Goal: Communication & Community: Answer question/provide support

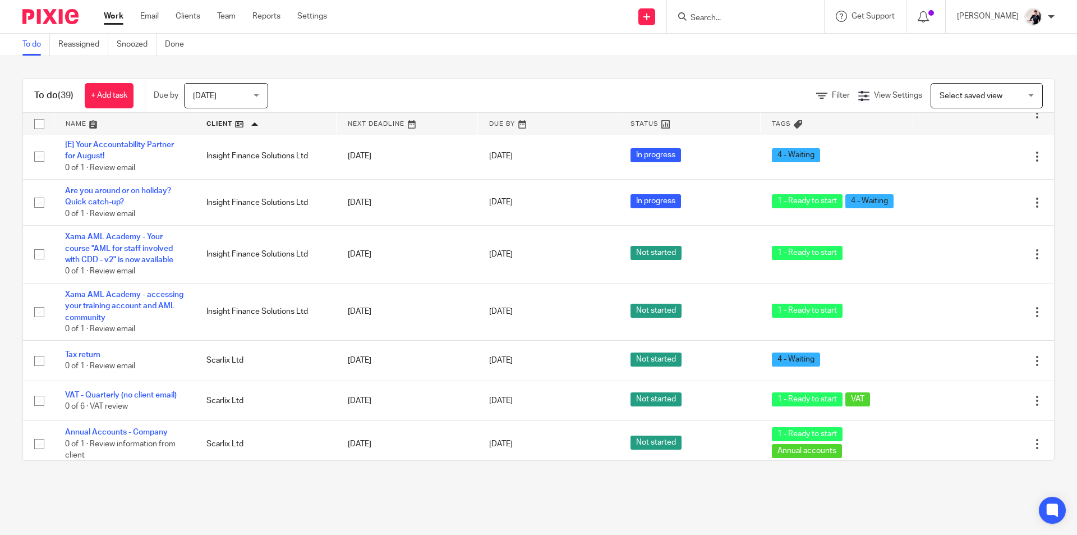
scroll to position [1502, 0]
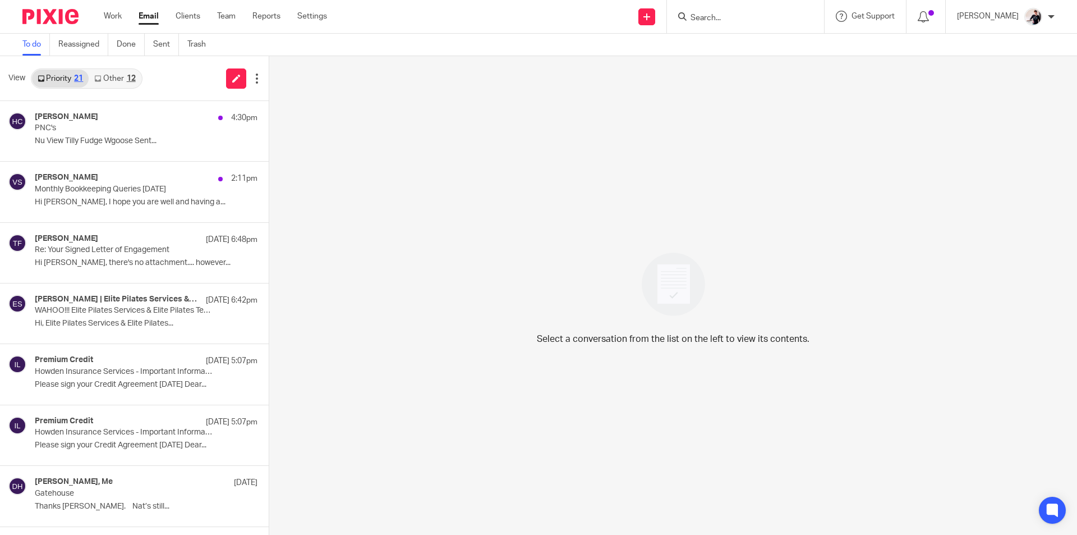
click at [131, 81] on div "12" at bounding box center [131, 79] width 9 height 8
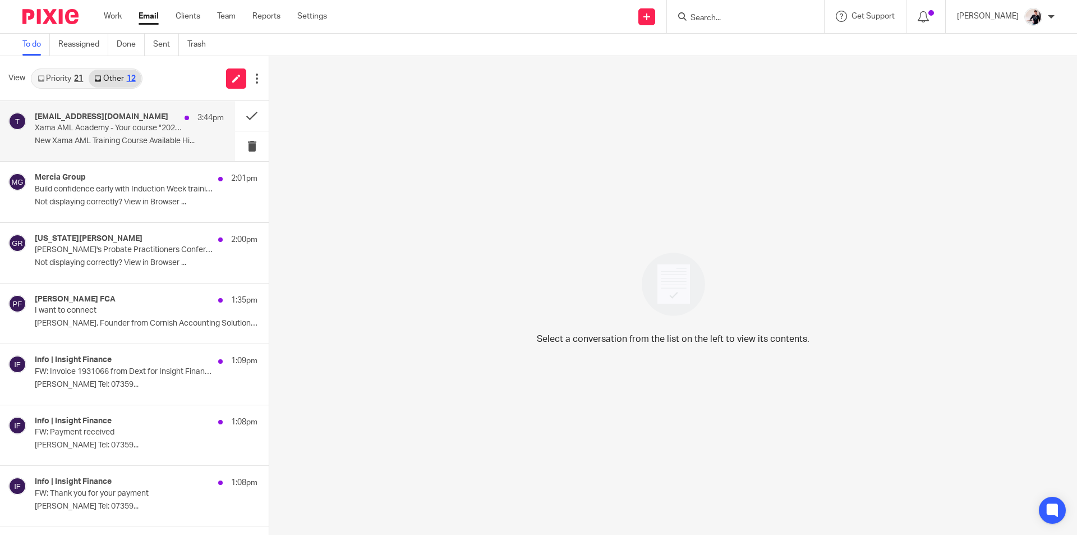
click at [127, 130] on p "Xama AML Academy - Your course "2025 Q2 Product Update" is now available" at bounding box center [110, 128] width 151 height 10
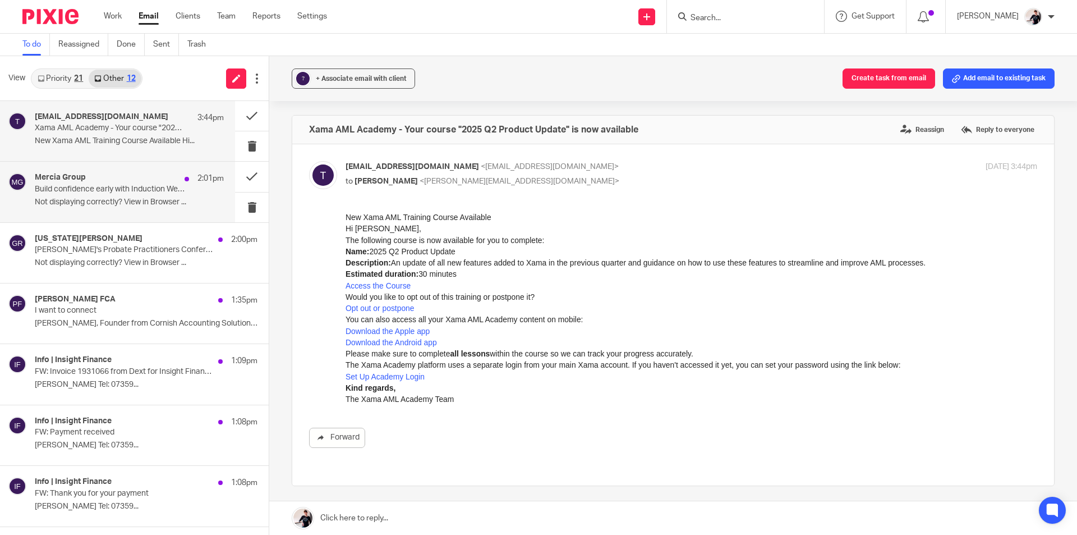
click at [128, 171] on div "Mercia Group 2:01pm Build confidence early with Induction Week training Not dis…" at bounding box center [117, 192] width 235 height 60
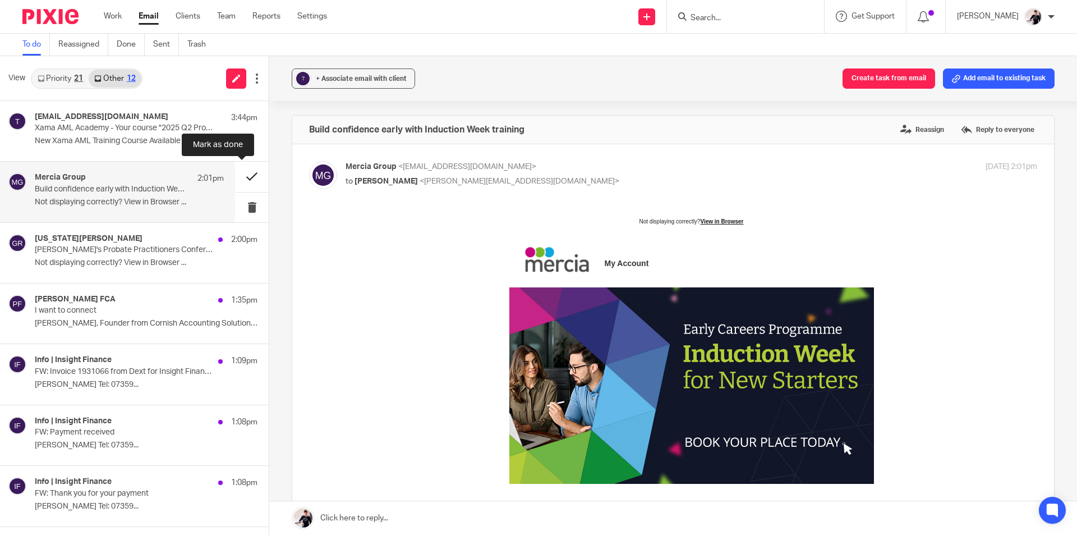
click at [235, 178] on button at bounding box center [252, 177] width 34 height 30
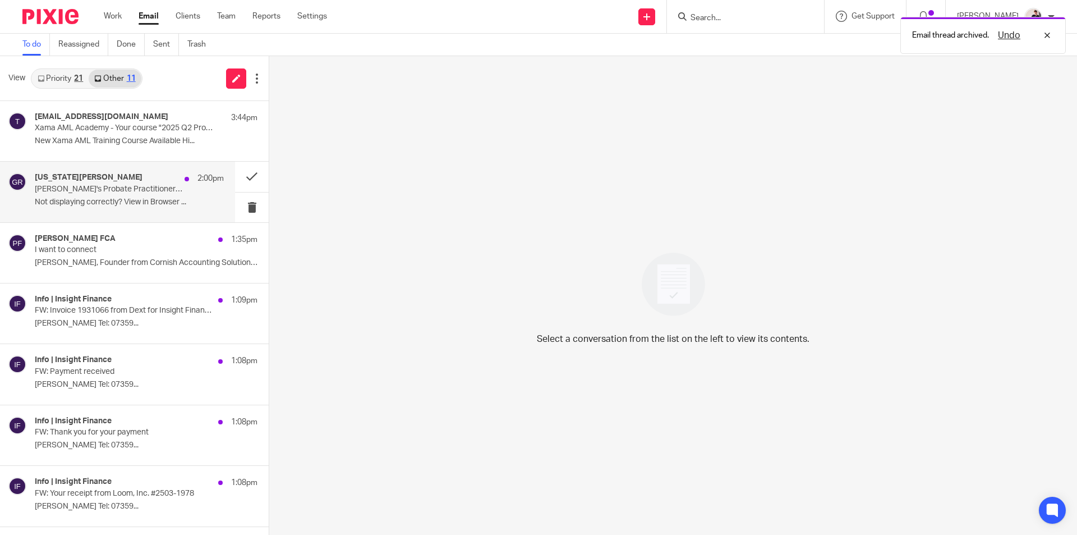
click at [139, 209] on div "Georgia Robertson 2:00pm Mercia's Probate Practitioners Conference | Don't miss…" at bounding box center [129, 192] width 189 height 38
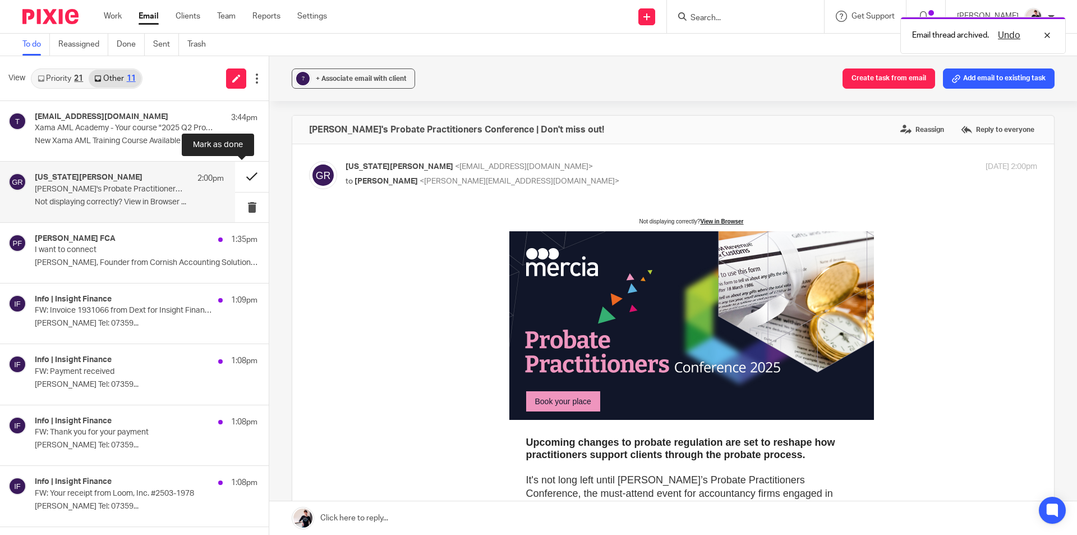
click at [238, 182] on button at bounding box center [252, 177] width 34 height 30
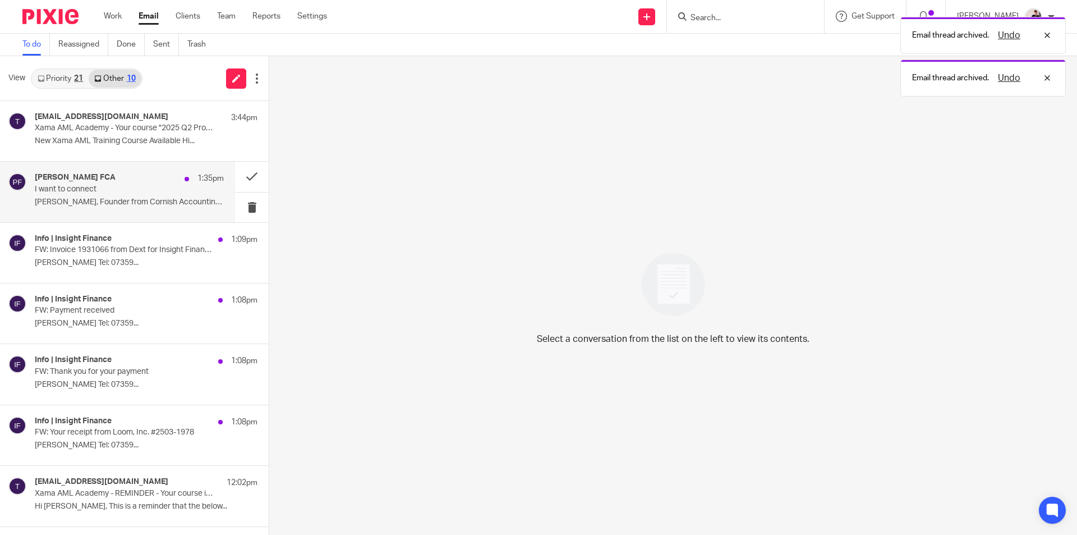
click at [114, 186] on p "I want to connect" at bounding box center [110, 190] width 151 height 10
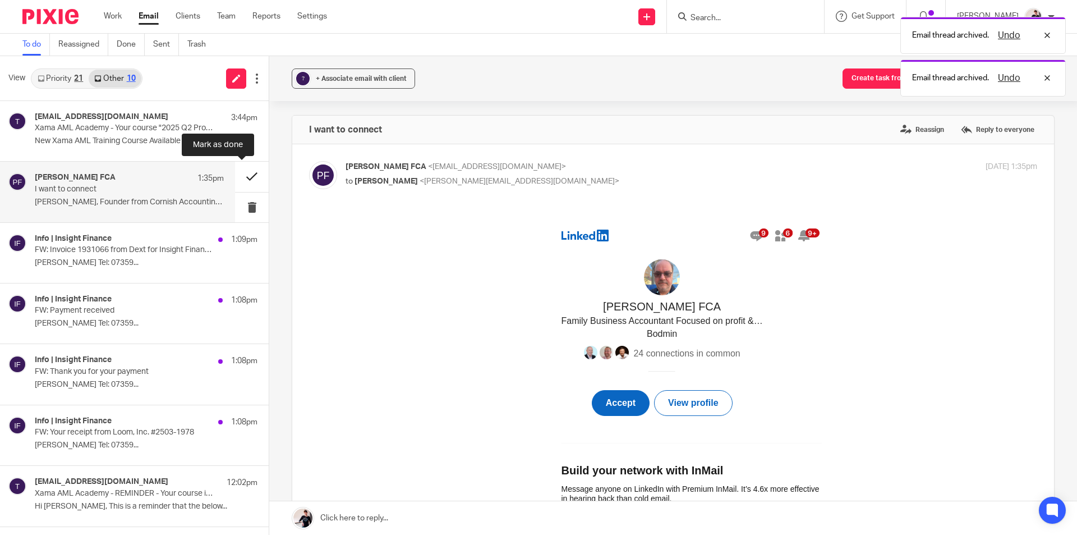
click at [246, 178] on button at bounding box center [252, 177] width 34 height 30
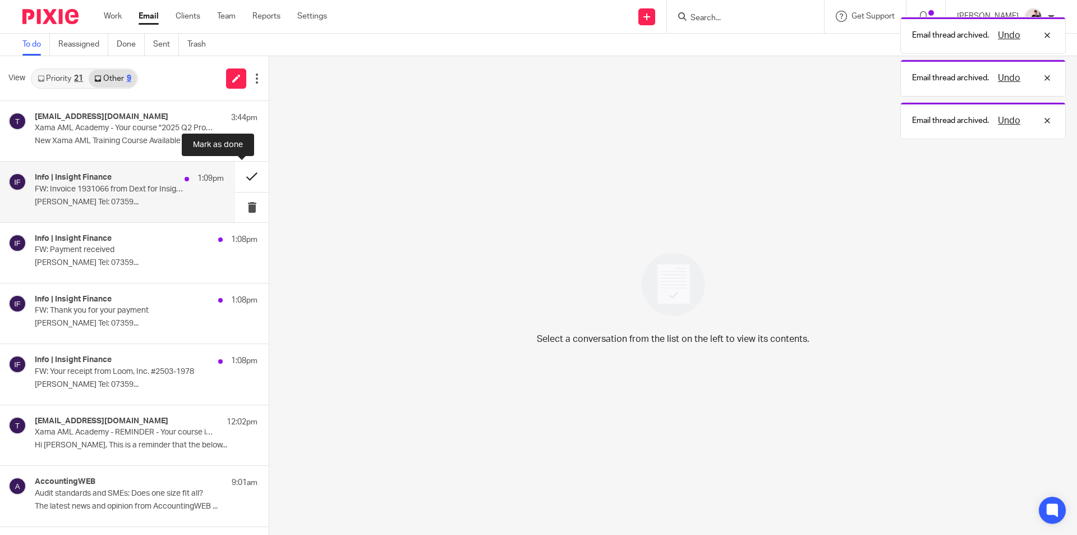
click at [237, 177] on button at bounding box center [252, 177] width 34 height 30
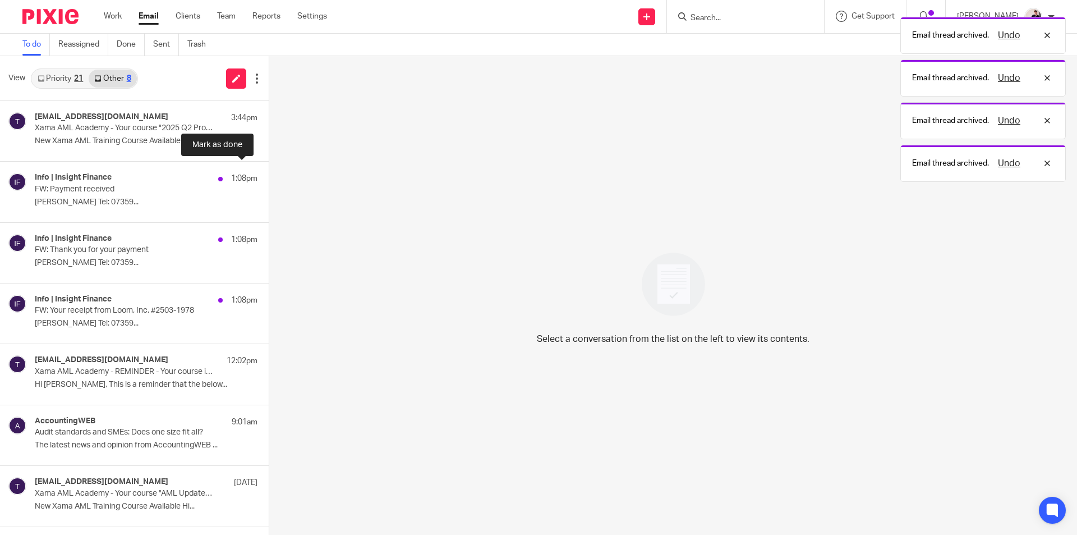
click at [269, 179] on button at bounding box center [273, 177] width 9 height 30
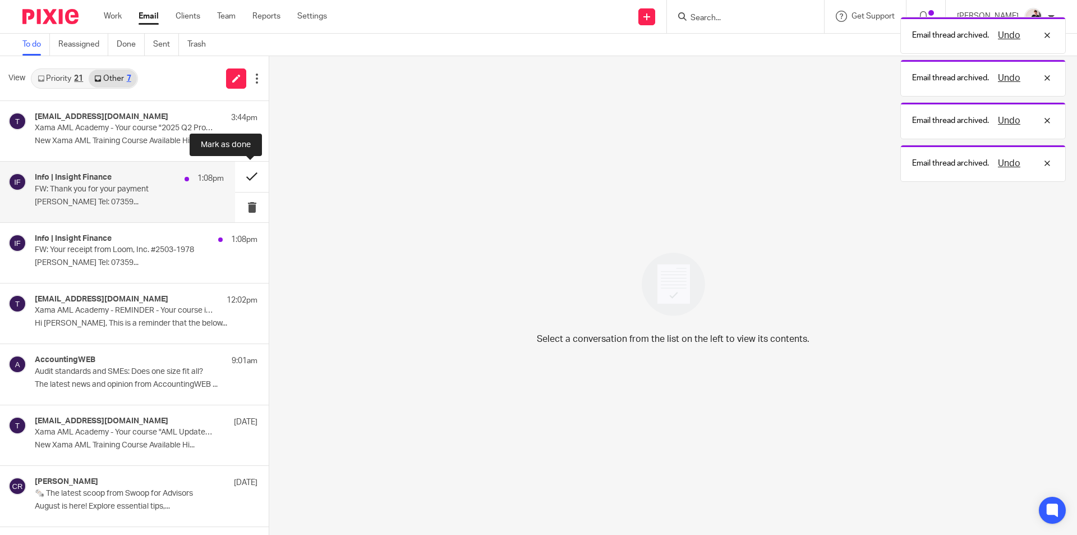
click at [237, 180] on button at bounding box center [252, 177] width 34 height 30
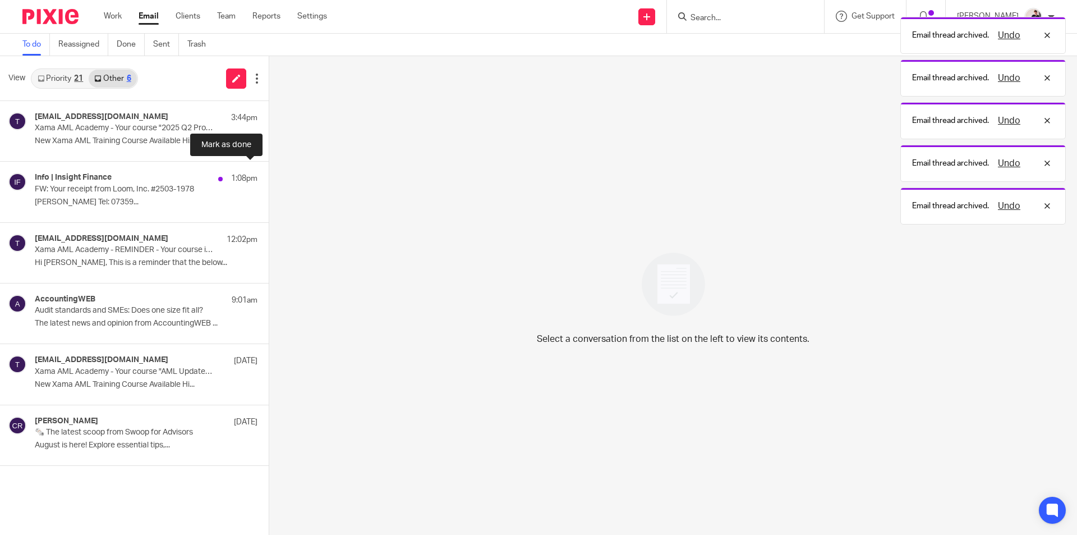
click at [269, 180] on button at bounding box center [273, 177] width 9 height 30
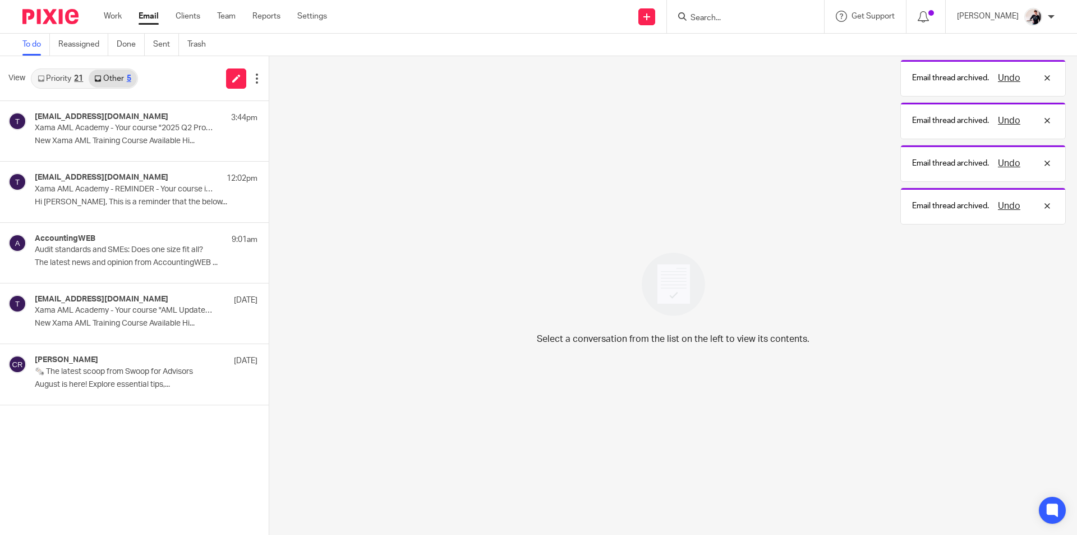
click at [67, 77] on link "Priority 21" at bounding box center [60, 79] width 57 height 18
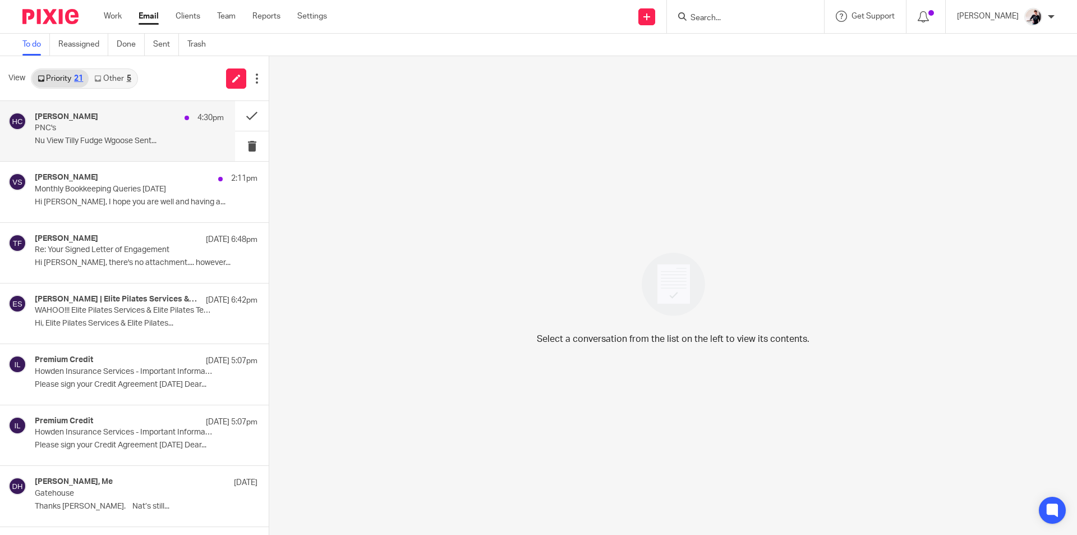
click at [144, 141] on p "Nu View Tilly Fudge Wgoose Sent..." at bounding box center [129, 141] width 189 height 10
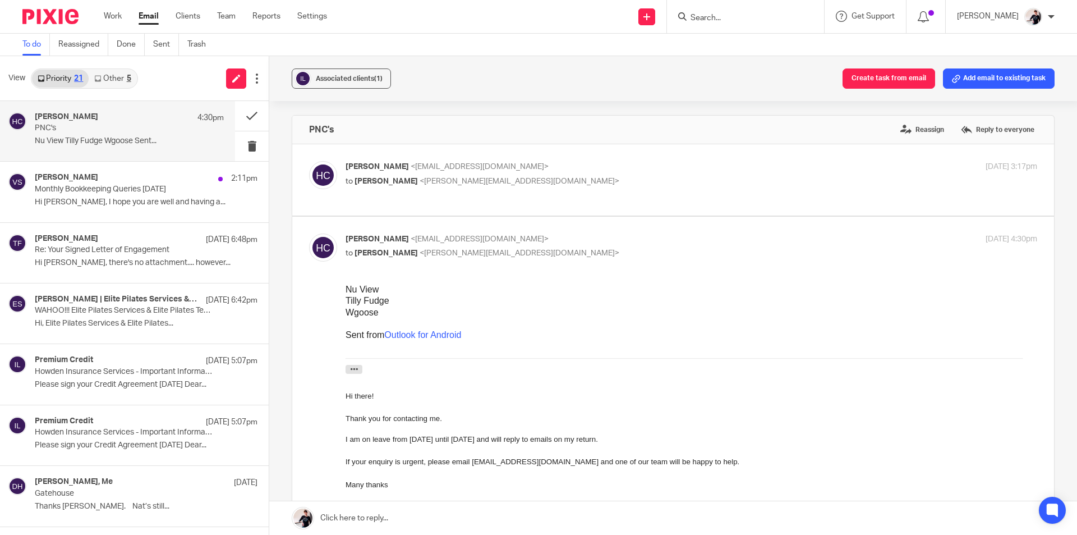
click at [550, 185] on p "to Helen Crapper <helen@insightfinance.uk>" at bounding box center [576, 182] width 461 height 12
checkbox input "true"
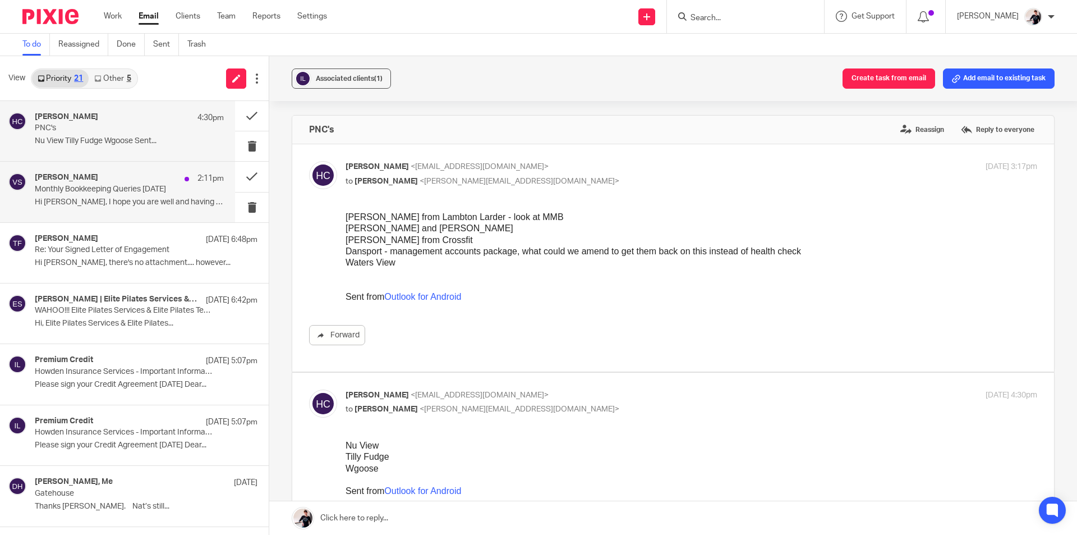
click at [163, 198] on p "Hi Sara, I hope you are well and having a..." at bounding box center [129, 203] width 189 height 10
